Goal: Information Seeking & Learning: Find specific page/section

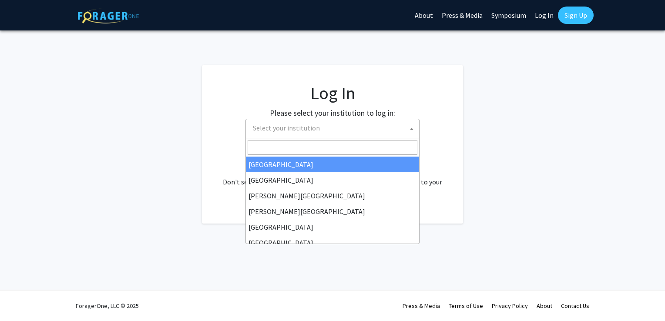
click at [271, 127] on span "Select your institution" at bounding box center [286, 128] width 67 height 9
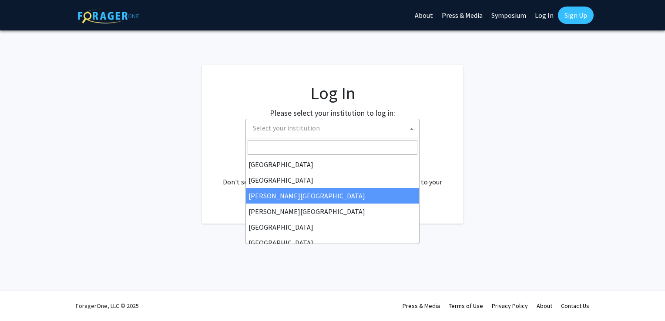
select select "5"
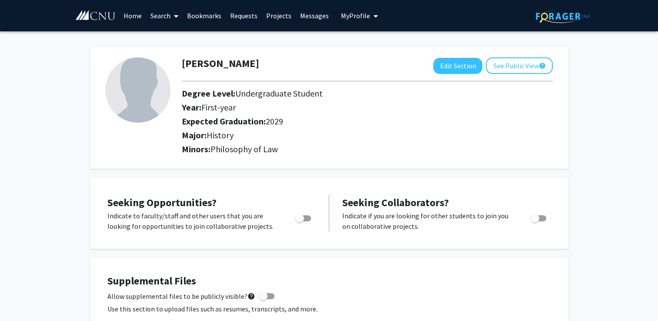
click at [237, 13] on link "Requests" at bounding box center [244, 15] width 36 height 30
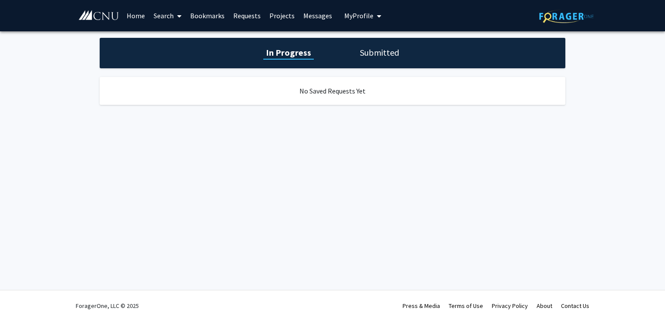
click at [371, 62] on div "In Progress Submitted" at bounding box center [332, 53] width 465 height 30
click at [371, 58] on h1 "Submitted" at bounding box center [379, 53] width 44 height 12
click at [369, 16] on span "My Profile" at bounding box center [358, 15] width 29 height 9
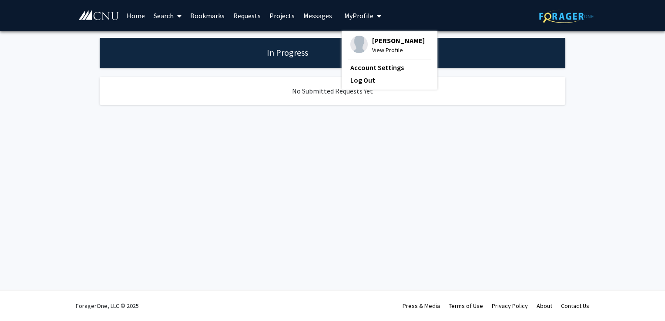
click at [277, 10] on link "Projects" at bounding box center [282, 15] width 34 height 30
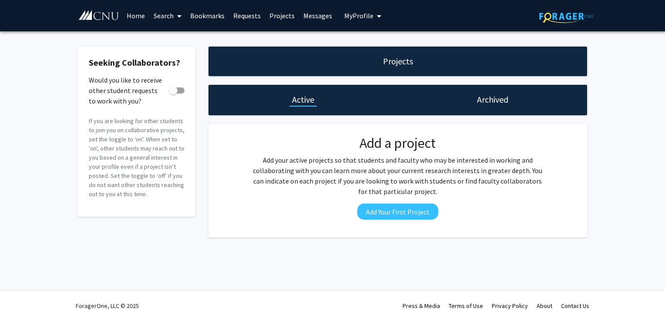
click at [134, 16] on link "Home" at bounding box center [135, 15] width 27 height 30
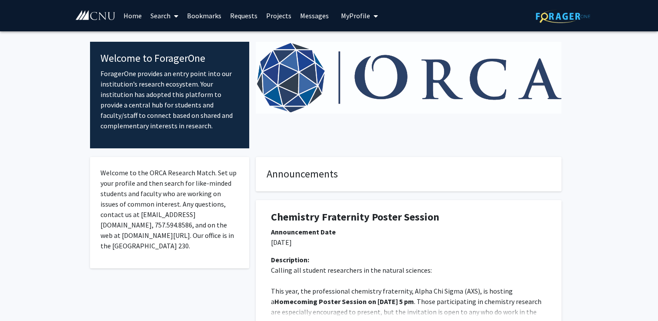
click at [164, 20] on link "Search" at bounding box center [164, 15] width 37 height 30
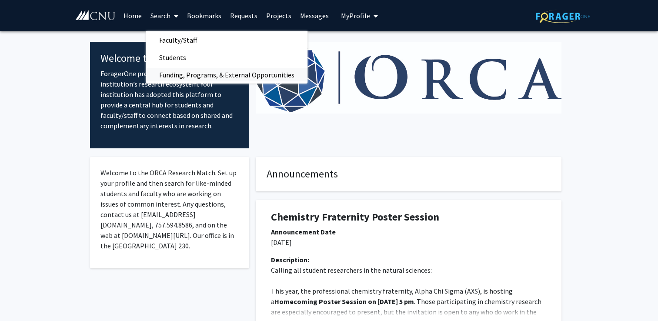
click at [172, 70] on span "Funding, Programs, & External Opportunities" at bounding box center [226, 74] width 161 height 17
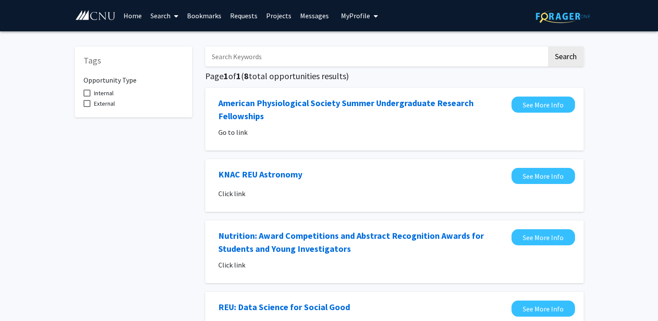
click at [110, 90] on span "Internal" at bounding box center [104, 93] width 20 height 10
click at [87, 97] on input "Internal" at bounding box center [87, 97] width 0 height 0
click at [110, 90] on span "Internal" at bounding box center [104, 93] width 20 height 10
click at [87, 97] on input "Internal" at bounding box center [87, 97] width 0 height 0
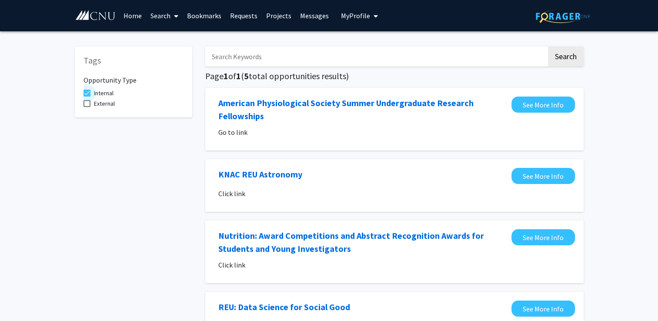
checkbox input "false"
click at [104, 102] on span "External" at bounding box center [104, 103] width 21 height 10
click at [87, 107] on input "External" at bounding box center [87, 107] width 0 height 0
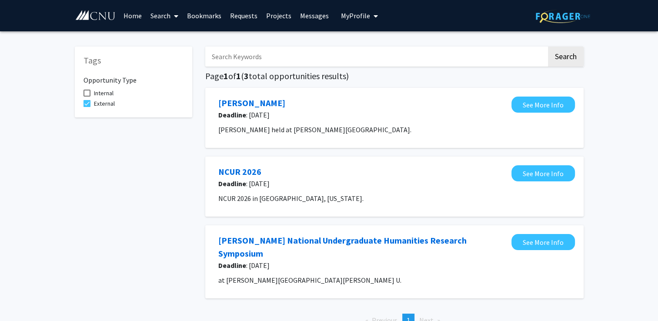
click at [104, 102] on span "External" at bounding box center [104, 103] width 21 height 10
click at [87, 107] on input "External" at bounding box center [87, 107] width 0 height 0
checkbox input "false"
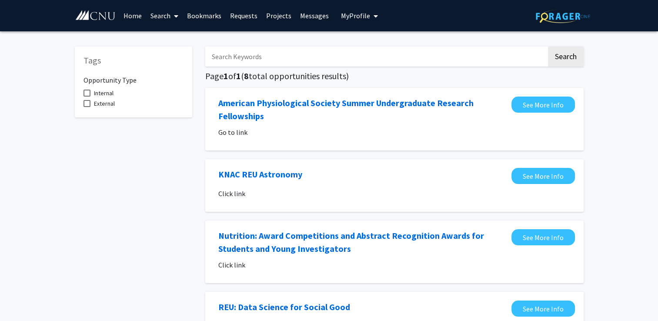
click at [167, 18] on link "Search" at bounding box center [164, 15] width 37 height 30
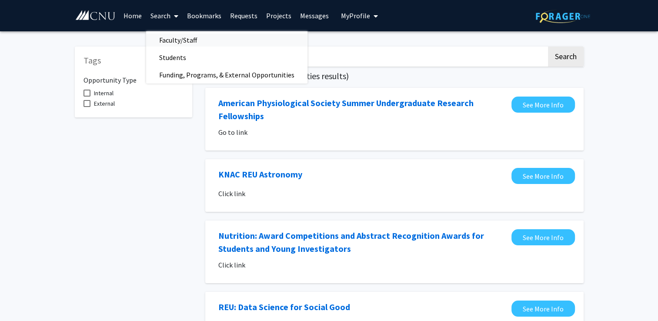
click at [175, 38] on span "Faculty/Staff" at bounding box center [178, 39] width 64 height 17
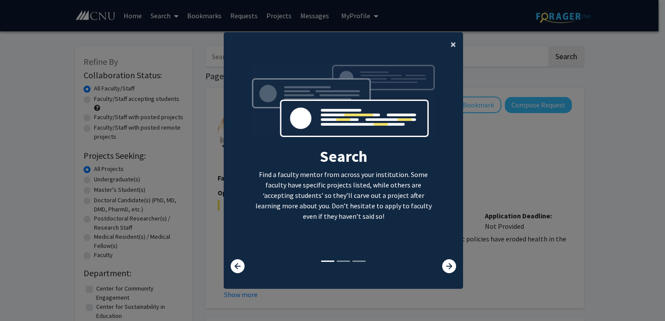
click at [444, 40] on button "×" at bounding box center [453, 44] width 20 height 24
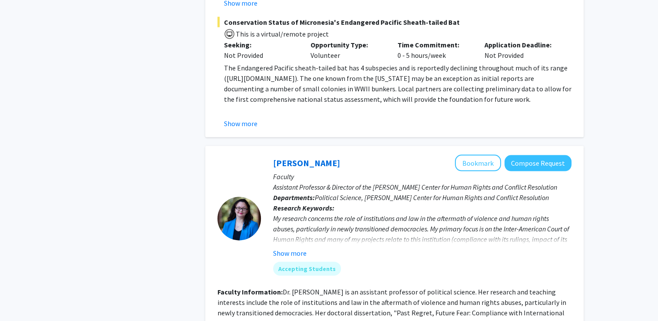
scroll to position [1837, 0]
click at [278, 248] on button "Show more" at bounding box center [289, 253] width 33 height 10
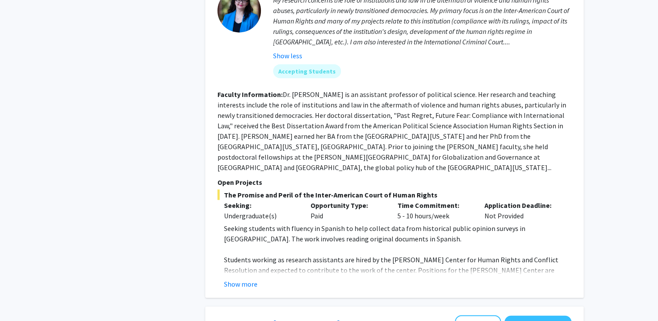
scroll to position [2061, 0]
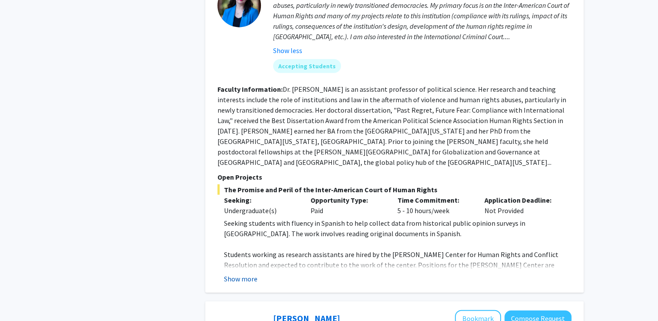
click at [230, 274] on button "Show more" at bounding box center [240, 279] width 33 height 10
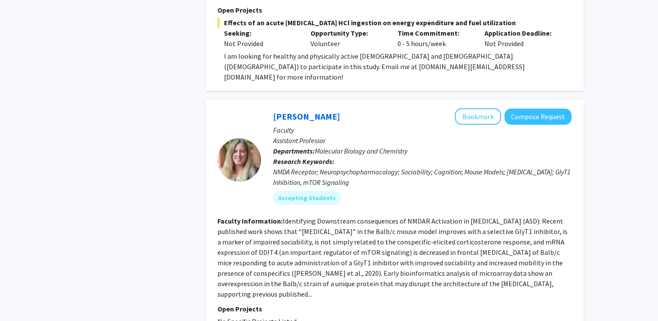
scroll to position [2811, 0]
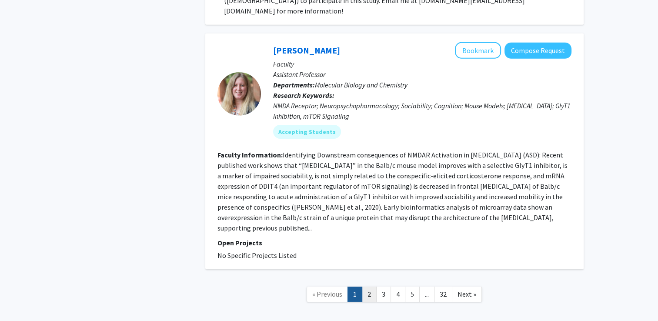
click at [368, 287] on link "2" at bounding box center [369, 294] width 15 height 15
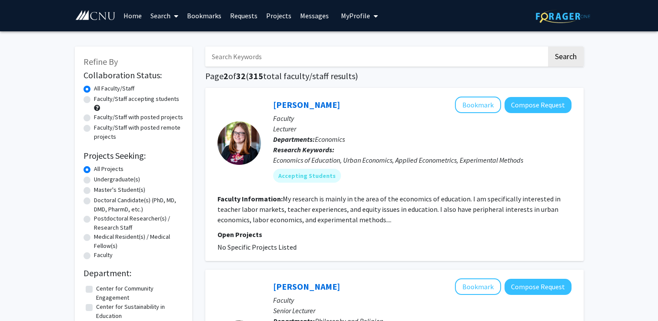
click at [94, 180] on label "Undergraduate(s)" at bounding box center [117, 179] width 46 height 9
click at [94, 180] on input "Undergraduate(s)" at bounding box center [97, 178] width 6 height 6
radio input "true"
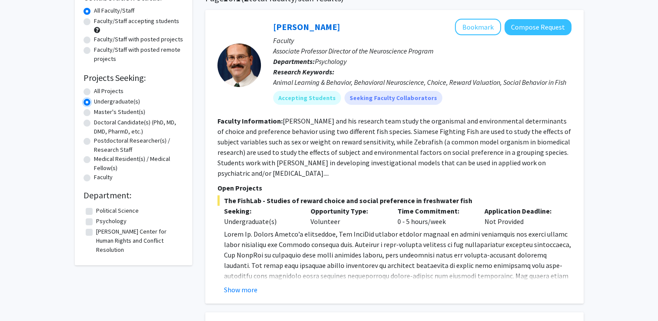
scroll to position [80, 0]
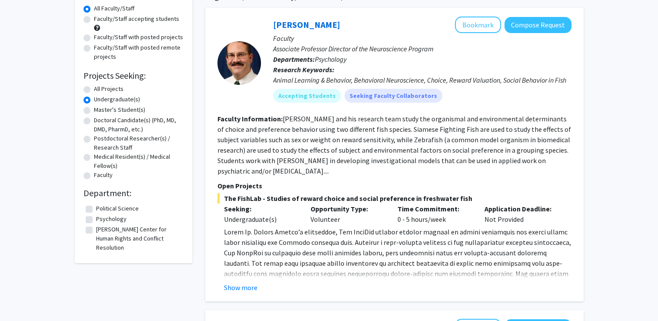
click at [96, 208] on label "Political Science" at bounding box center [117, 208] width 43 height 9
click at [96, 208] on input "Political Science" at bounding box center [99, 207] width 6 height 6
checkbox input "true"
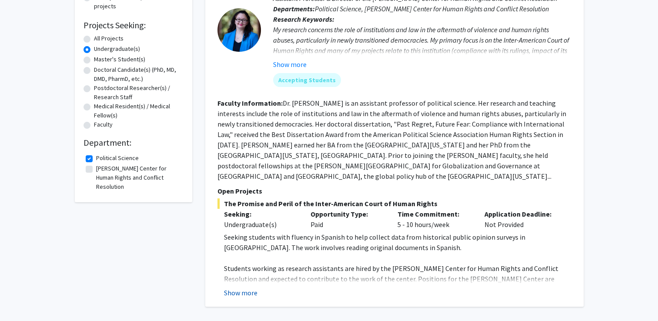
scroll to position [128, 0]
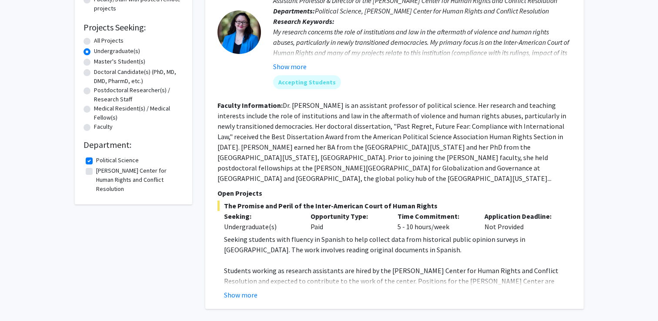
click at [96, 162] on label "Political Science" at bounding box center [117, 160] width 43 height 9
click at [96, 161] on input "Political Science" at bounding box center [99, 159] width 6 height 6
checkbox input "false"
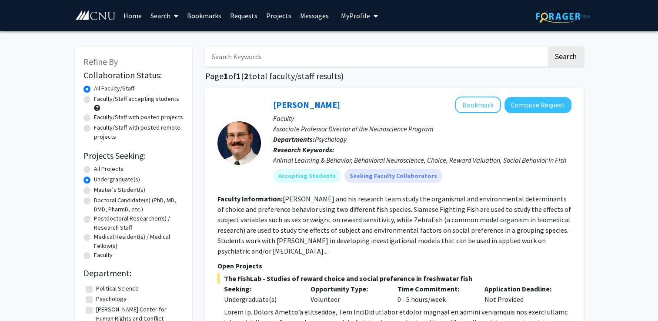
click at [96, 298] on label "Psychology" at bounding box center [111, 298] width 30 height 9
click at [96, 298] on input "Psychology" at bounding box center [99, 297] width 6 height 6
checkbox input "true"
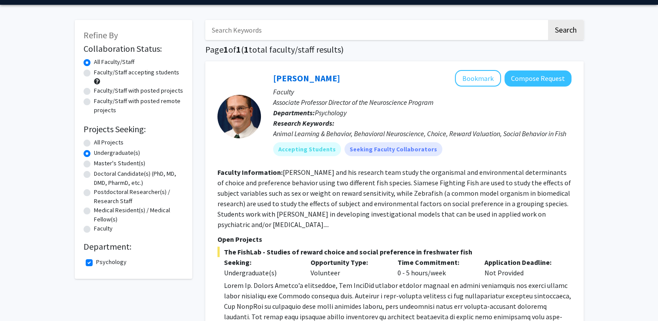
scroll to position [17, 0]
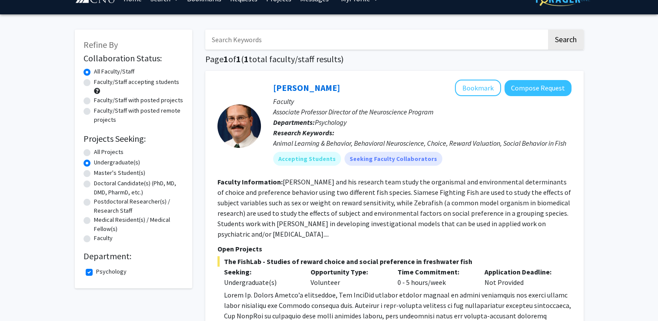
click at [96, 272] on label "Psychology" at bounding box center [111, 271] width 30 height 9
click at [96, 272] on input "Psychology" at bounding box center [99, 270] width 6 height 6
checkbox input "false"
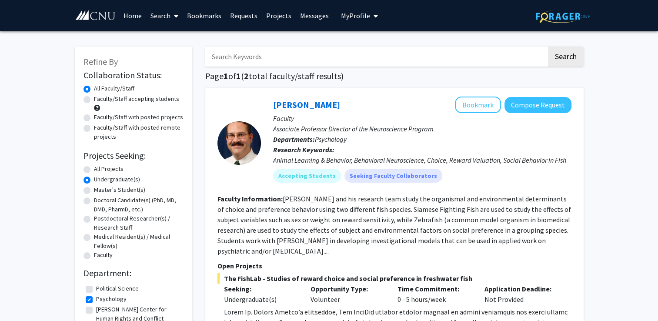
checkbox input "true"
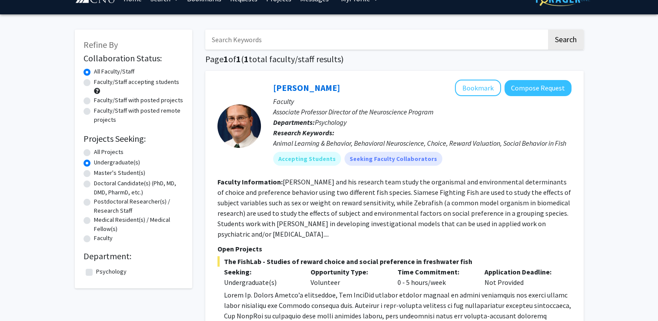
checkbox input "false"
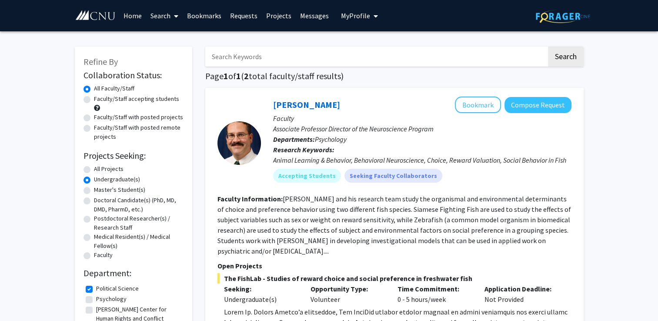
checkbox input "true"
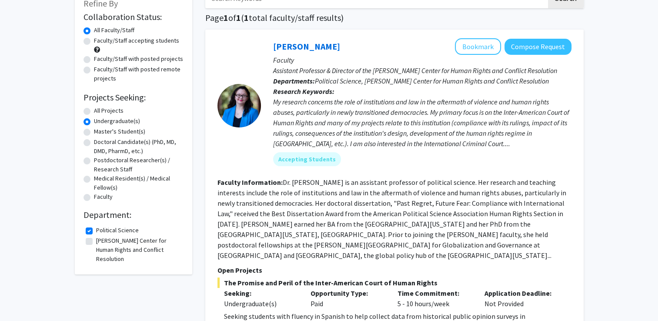
scroll to position [128, 0]
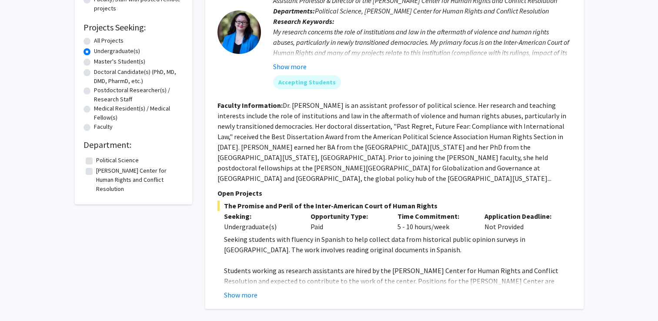
checkbox input "false"
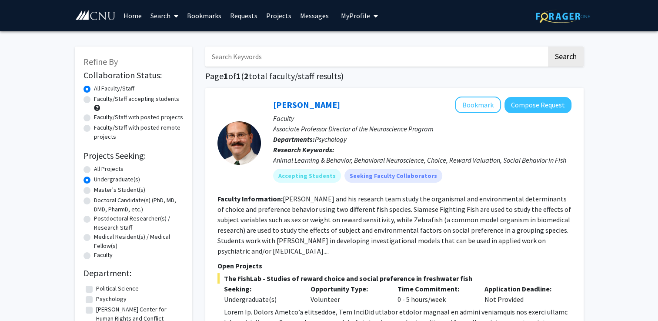
radio input "true"
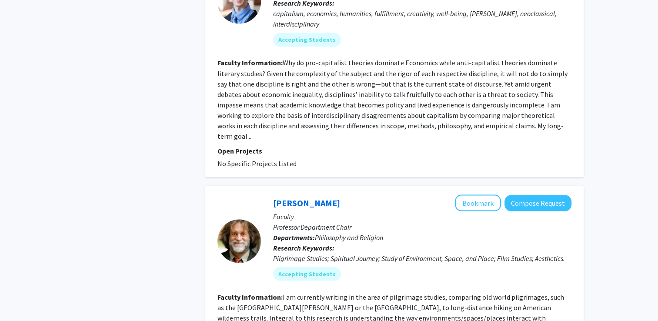
scroll to position [1580, 0]
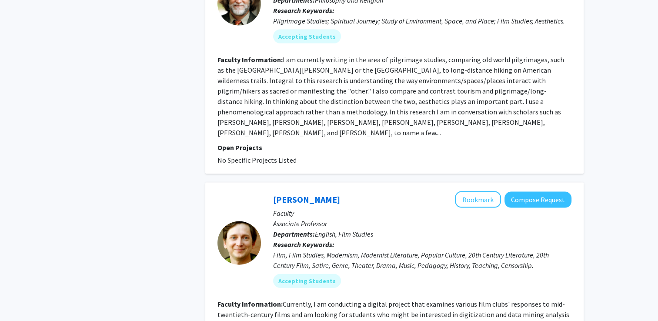
scroll to position [1891, 0]
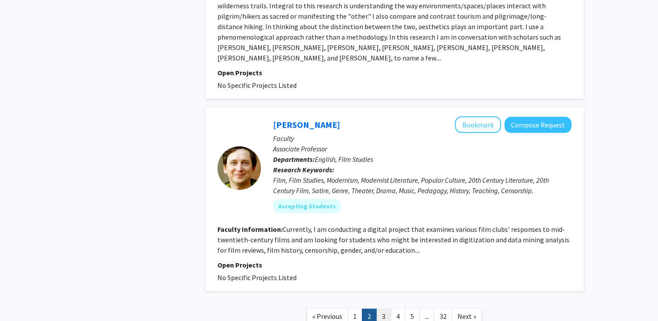
click at [383, 309] on link "3" at bounding box center [383, 316] width 15 height 15
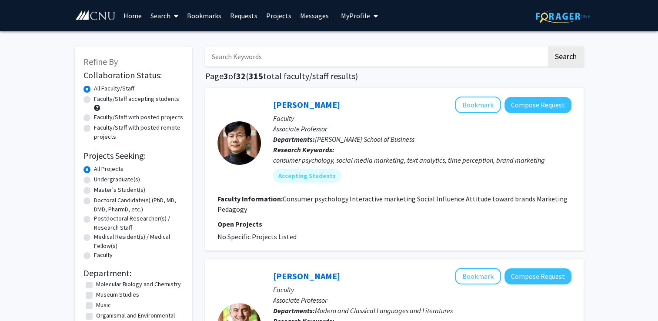
click at [285, 51] on input "Search Keywords" at bounding box center [375, 57] width 341 height 20
type input "law"
click at [548, 47] on button "Search" at bounding box center [566, 57] width 36 height 20
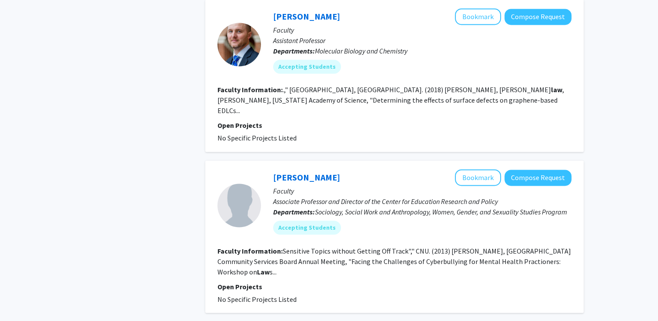
scroll to position [1423, 0]
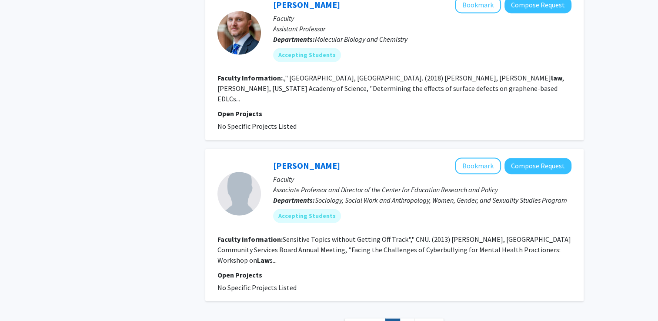
click at [578, 310] on nav "« Previous 1 2 Next »" at bounding box center [394, 327] width 378 height 35
click at [412, 318] on link "2" at bounding box center [407, 325] width 15 height 15
